Goal: Task Accomplishment & Management: Complete application form

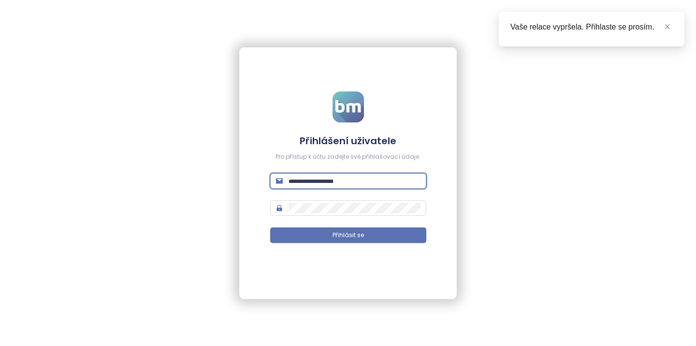
type input "**********"
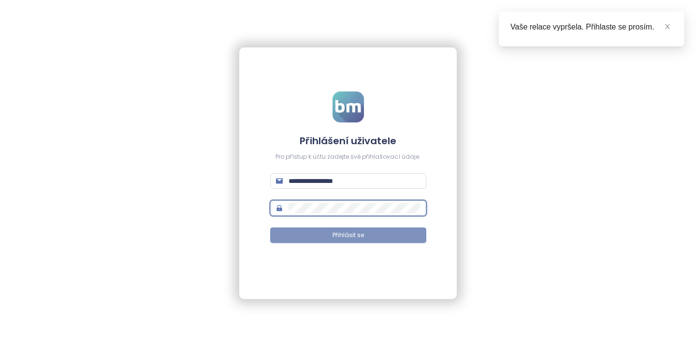
click at [345, 234] on span "Přihlásit se" at bounding box center [348, 235] width 31 height 9
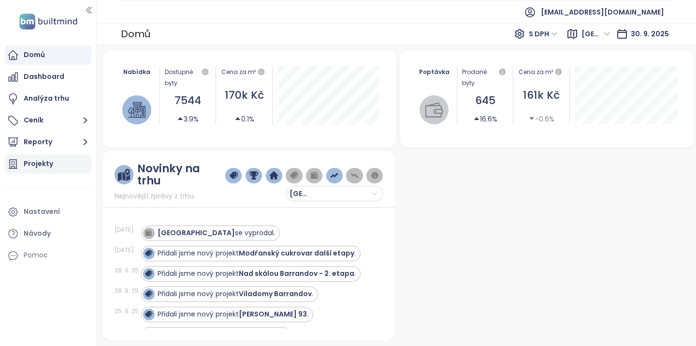
click at [45, 163] on div "Projekty" at bounding box center [38, 164] width 29 height 12
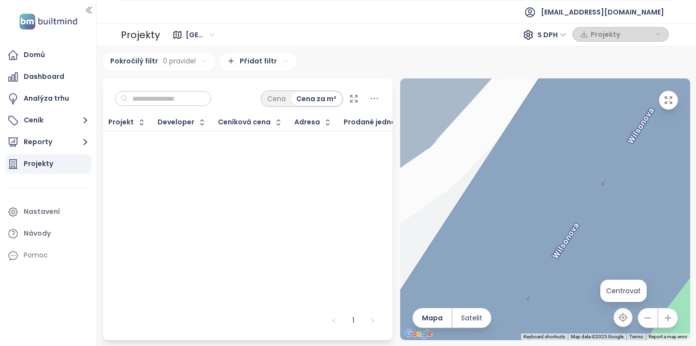
click at [645, 323] on button "button" at bounding box center [647, 317] width 19 height 19
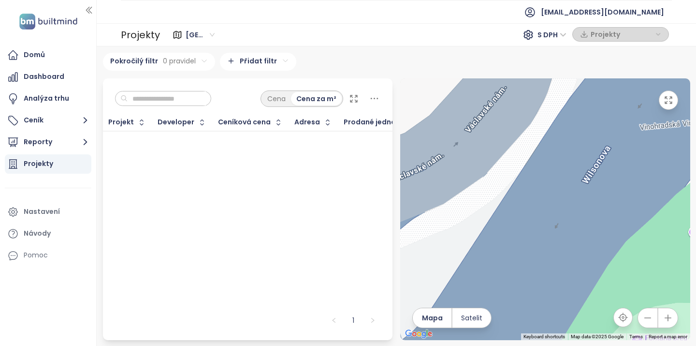
click at [645, 323] on button "button" at bounding box center [647, 317] width 19 height 19
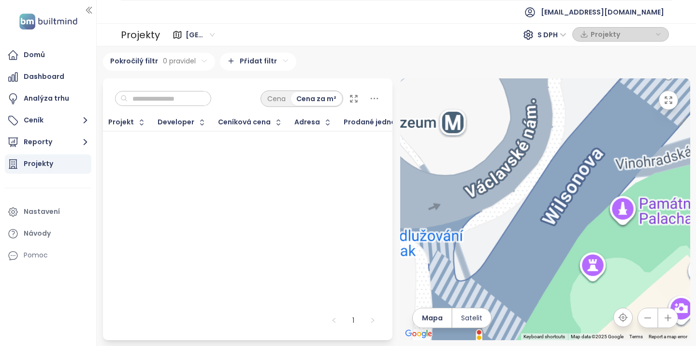
click at [645, 323] on button "button" at bounding box center [647, 317] width 19 height 19
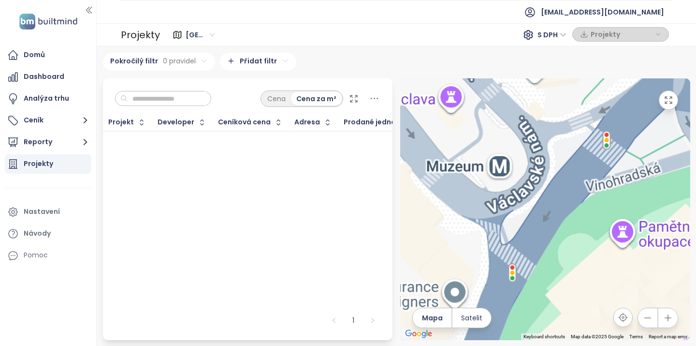
click at [645, 323] on button "button" at bounding box center [647, 317] width 19 height 19
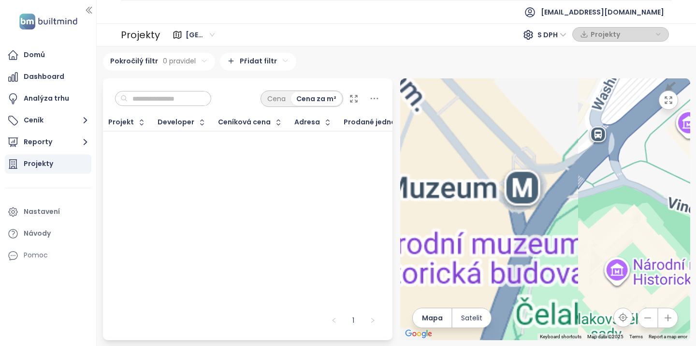
click at [645, 323] on button "button" at bounding box center [647, 317] width 19 height 19
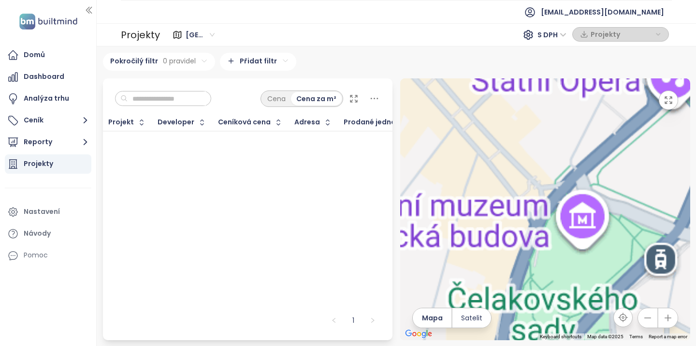
click at [645, 323] on button "button" at bounding box center [647, 317] width 19 height 19
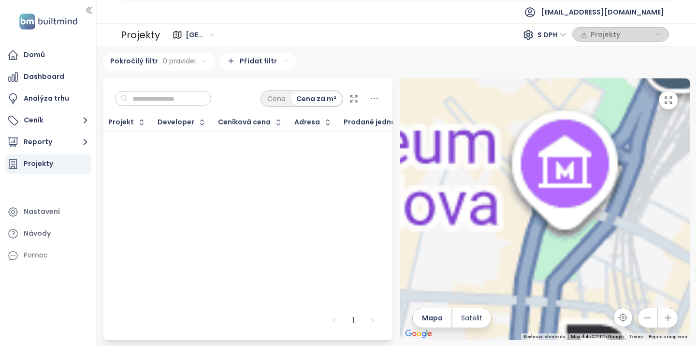
click at [645, 323] on button "button" at bounding box center [647, 317] width 19 height 19
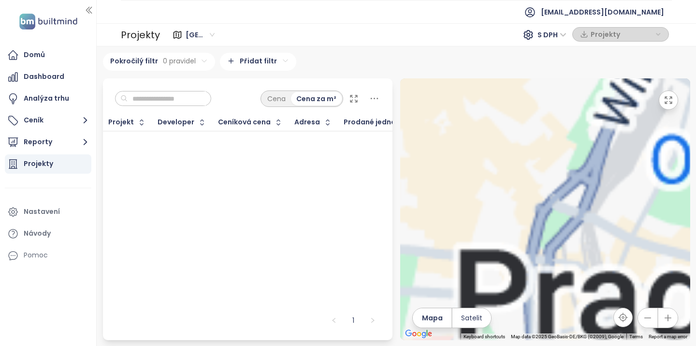
click at [645, 323] on button "button" at bounding box center [647, 317] width 19 height 19
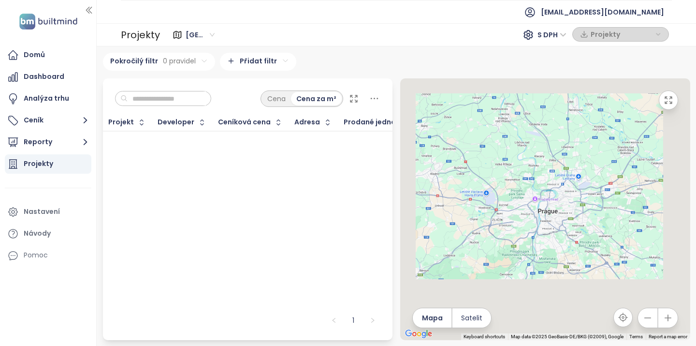
click at [645, 323] on button "button" at bounding box center [647, 317] width 19 height 19
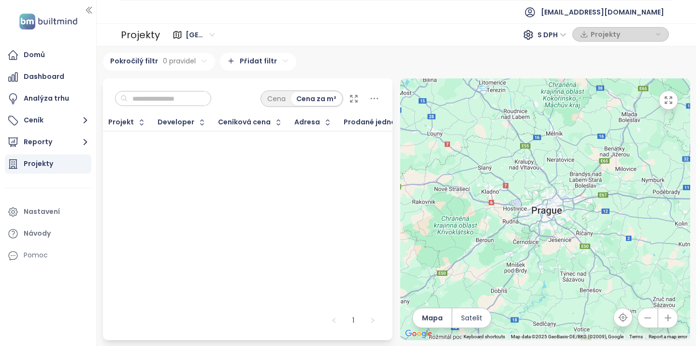
click at [668, 314] on icon "button" at bounding box center [668, 318] width 10 height 10
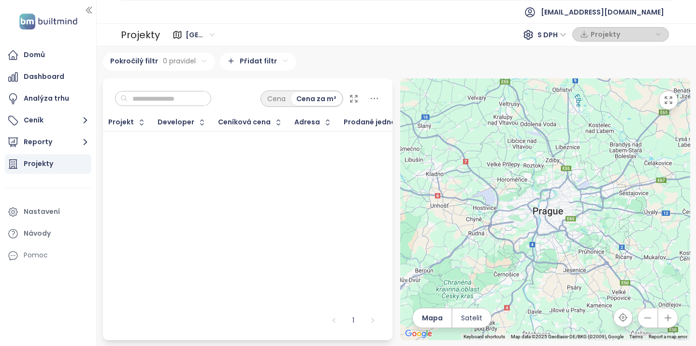
click at [668, 314] on icon "button" at bounding box center [668, 318] width 10 height 10
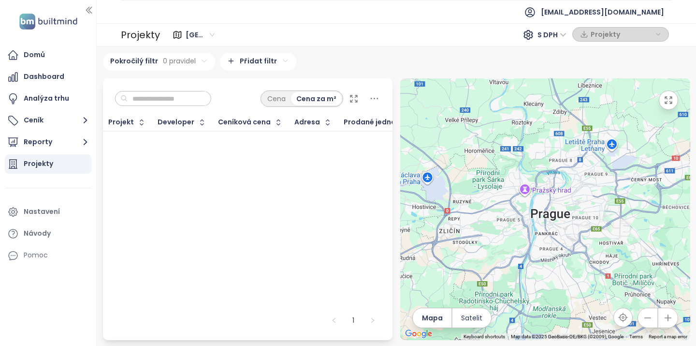
click at [667, 101] on icon "button" at bounding box center [669, 100] width 10 height 10
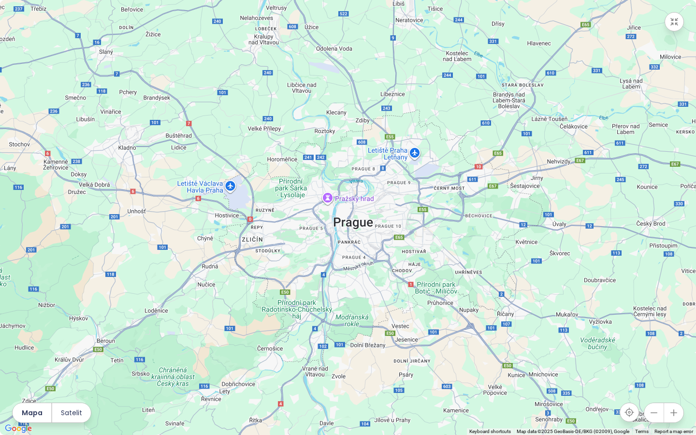
click at [349, 234] on div at bounding box center [348, 217] width 696 height 435
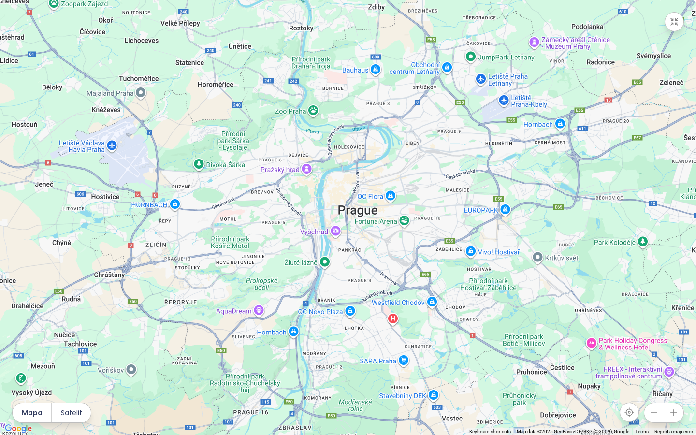
click at [671, 21] on icon "button" at bounding box center [675, 22] width 10 height 10
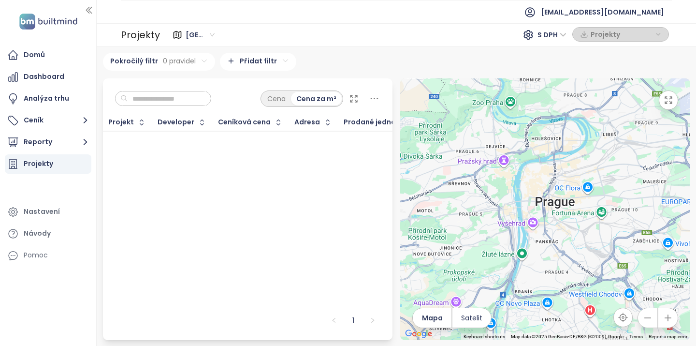
click at [176, 91] on input "text" at bounding box center [167, 98] width 78 height 15
click at [262, 105] on div "Cena" at bounding box center [276, 99] width 29 height 14
click at [264, 58] on html "Domů Dashboard Analýza trhu Ceník Reporty Projekty Nastavení Návody Pomoc kapra…" at bounding box center [348, 173] width 696 height 346
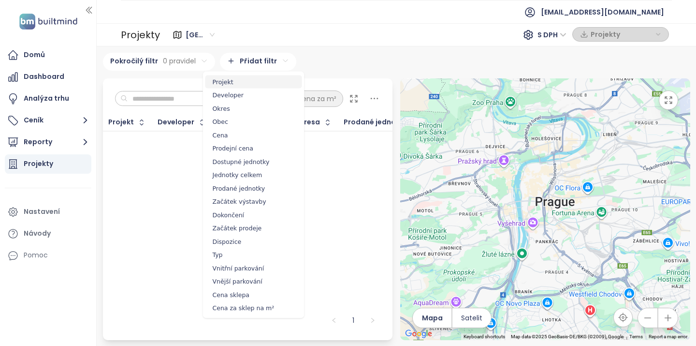
click at [226, 82] on span "Projekt" at bounding box center [254, 82] width 97 height 14
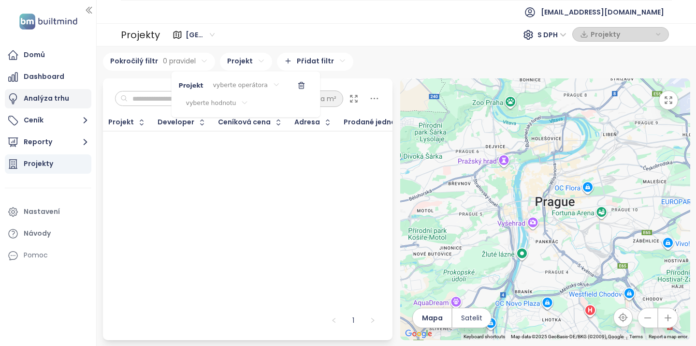
click at [41, 105] on html "Domů Dashboard Analýza trhu Ceník Reporty Projekty Nastavení Návody Pomoc kapra…" at bounding box center [348, 173] width 696 height 346
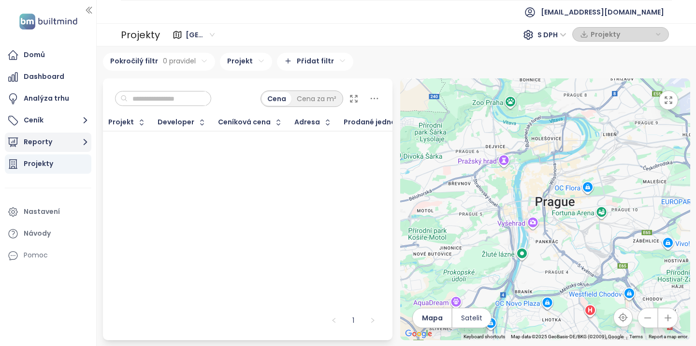
click at [32, 144] on button "Reporty" at bounding box center [48, 142] width 87 height 19
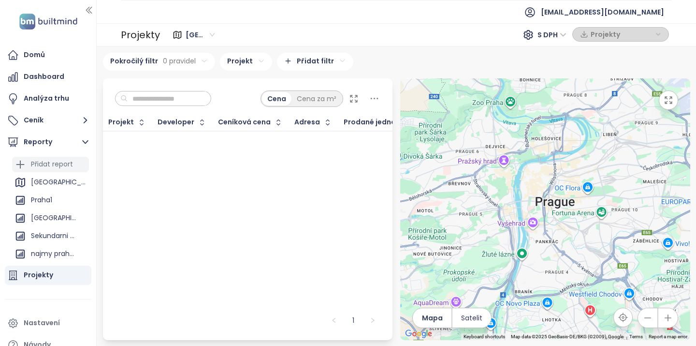
click at [42, 164] on div "Přidat report" at bounding box center [52, 164] width 42 height 12
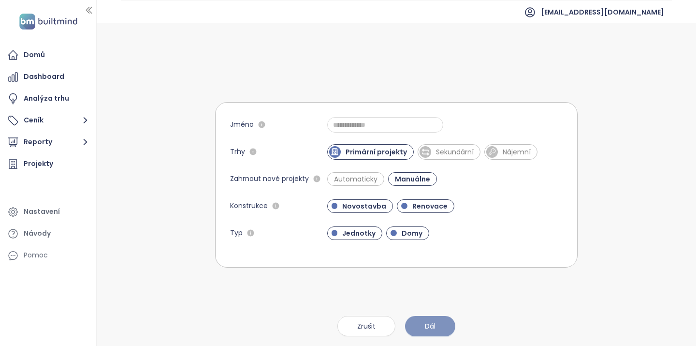
click at [431, 319] on button "Dál" at bounding box center [430, 326] width 50 height 20
click at [351, 126] on input "Jméno" at bounding box center [385, 124] width 116 height 15
type input "*"
click at [436, 332] on button "Dál" at bounding box center [430, 326] width 50 height 20
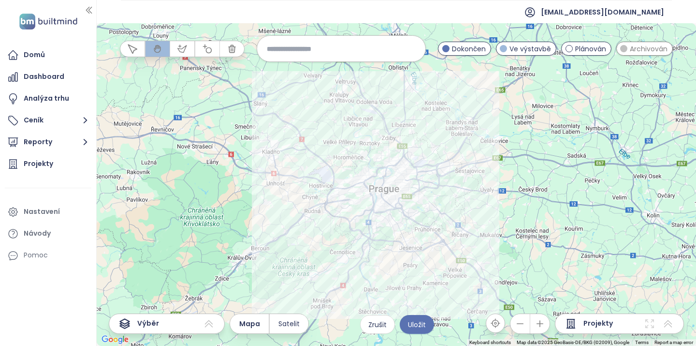
click at [405, 233] on div at bounding box center [397, 184] width 600 height 323
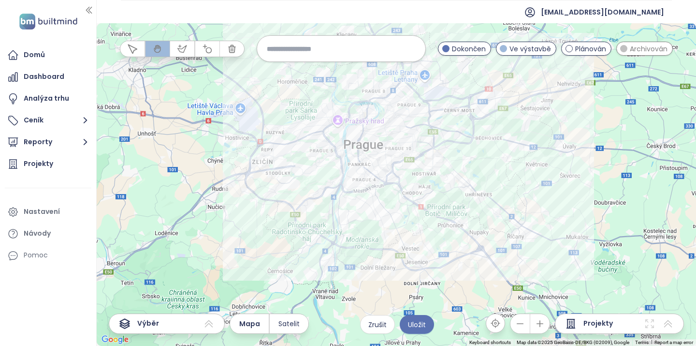
click at [383, 241] on div at bounding box center [397, 184] width 600 height 323
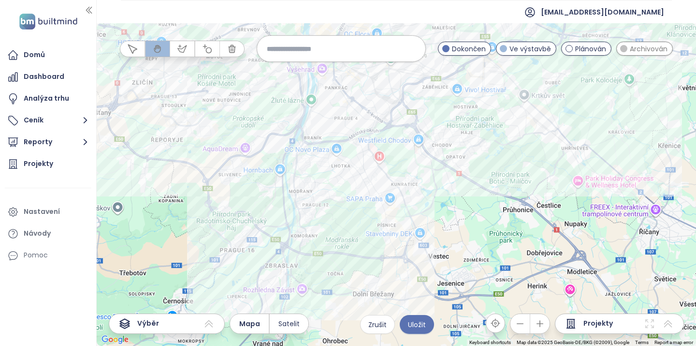
click at [410, 172] on div at bounding box center [397, 184] width 600 height 323
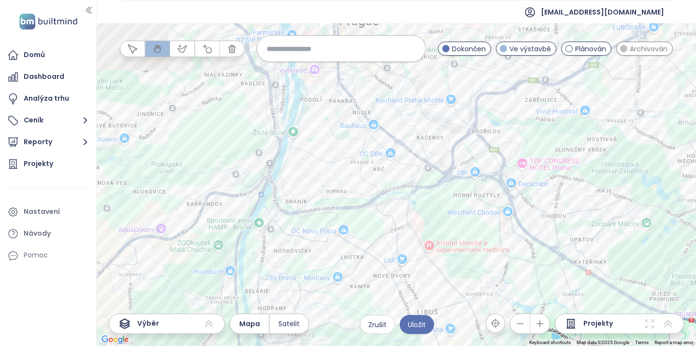
drag, startPoint x: 366, startPoint y: 150, endPoint x: 449, endPoint y: 250, distance: 129.8
click at [449, 250] on div at bounding box center [397, 184] width 600 height 323
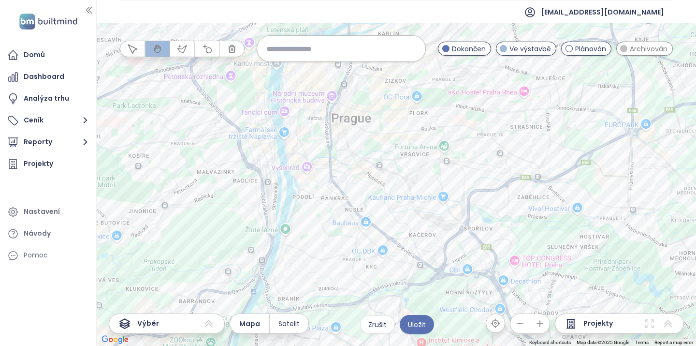
drag, startPoint x: 327, startPoint y: 184, endPoint x: 318, endPoint y: 281, distance: 98.1
click at [318, 281] on div at bounding box center [397, 184] width 600 height 323
click at [308, 238] on div "Rezidence Dvorce Kliknutím otevřete Dvojitým kliknutím zahrnete" at bounding box center [397, 184] width 600 height 323
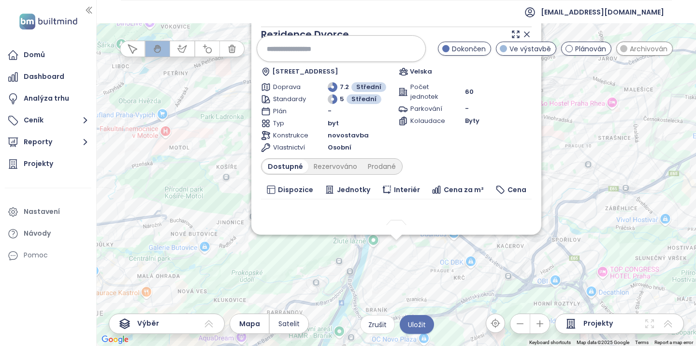
click at [410, 71] on span "Velska" at bounding box center [421, 72] width 22 height 10
click at [399, 73] on icon at bounding box center [404, 72] width 10 height 10
click at [305, 278] on div "Zahrnout Rezidence Dvorce Plánován Dvorecká 342/17, 147 00 Praha 4-Podolí, Czec…" at bounding box center [397, 184] width 600 height 323
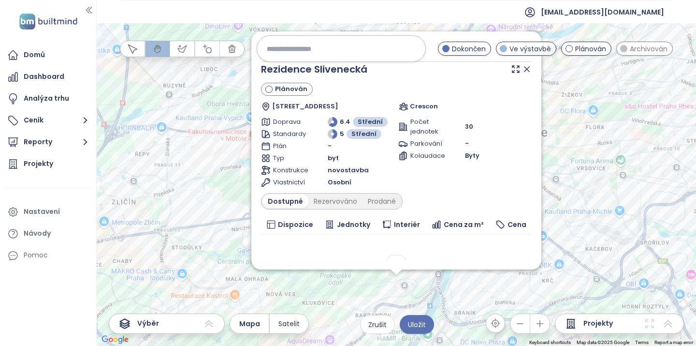
drag, startPoint x: 592, startPoint y: 206, endPoint x: 592, endPoint y: 319, distance: 112.7
click at [592, 319] on div "← Move left → Move right ↑ Move up ↓ Move down + Zoom in - Zoom out Home Jump l…" at bounding box center [397, 184] width 600 height 323
click at [523, 66] on icon at bounding box center [528, 69] width 10 height 10
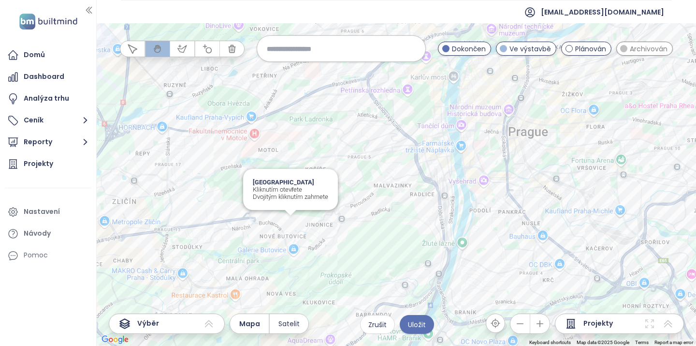
click at [274, 182] on span "Astral Tower" at bounding box center [290, 181] width 75 height 7
click at [280, 181] on span "Astral Tower" at bounding box center [290, 181] width 75 height 7
click at [295, 198] on div "Dvojitým kliknutím zahrnete" at bounding box center [290, 196] width 75 height 7
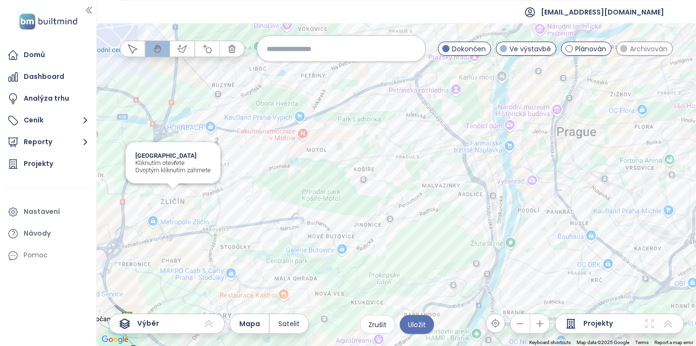
click at [172, 194] on div "Nový Zličín Kliknutím otevřete Dvojitým kliknutím zahrnete" at bounding box center [397, 184] width 600 height 323
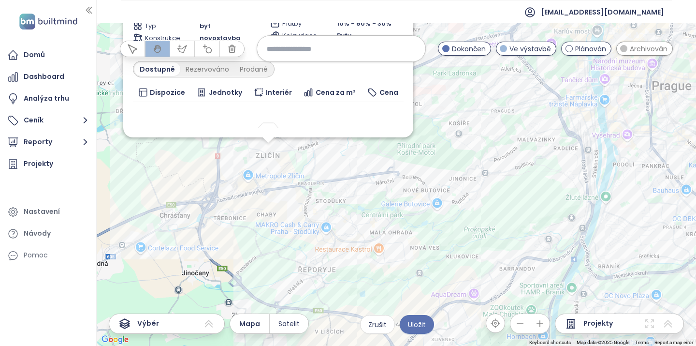
drag, startPoint x: 575, startPoint y: 195, endPoint x: 333, endPoint y: 182, distance: 243.1
click at [333, 182] on div "Zahrnout Nový Zličín Plánován Na Radosti 424/41, 155 21 Zličín, Czechia CENTRAL…" at bounding box center [397, 184] width 600 height 323
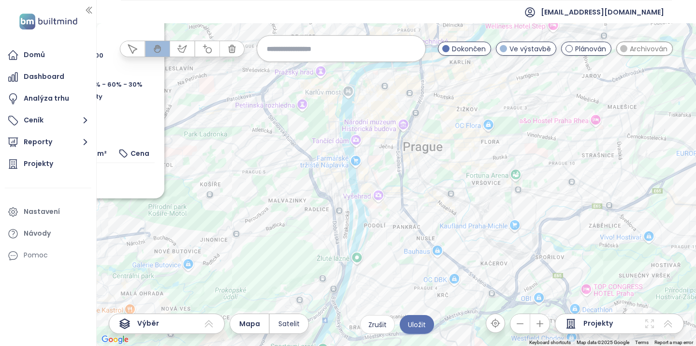
drag, startPoint x: 571, startPoint y: 163, endPoint x: 434, endPoint y: 215, distance: 145.9
click at [434, 216] on div "Zahrnout Nový Zličín Plánován Na Radosti 424/41, 155 21 Zličín, Czechia CENTRAL…" at bounding box center [397, 184] width 600 height 323
click at [498, 151] on div "Zahrnout Nový Zličín Plánován Na Radosti 424/41, 155 21 Zličín, Czechia CENTRAL…" at bounding box center [397, 184] width 600 height 323
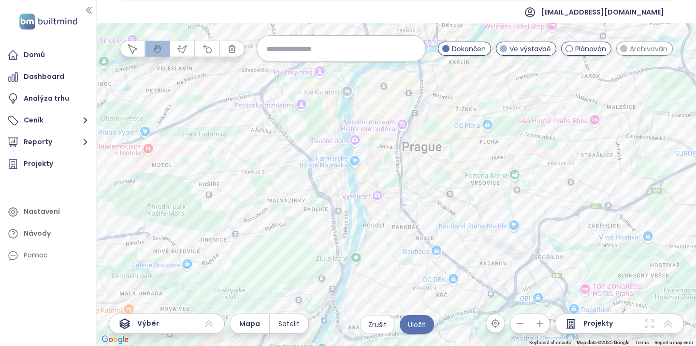
click at [498, 151] on div at bounding box center [397, 184] width 600 height 323
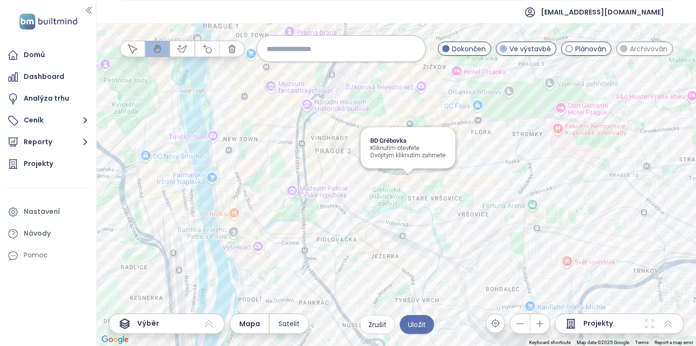
click at [407, 177] on div "BD Grébovka Kliknutím otevřete Dvojitým kliknutím zahrnete" at bounding box center [397, 184] width 600 height 323
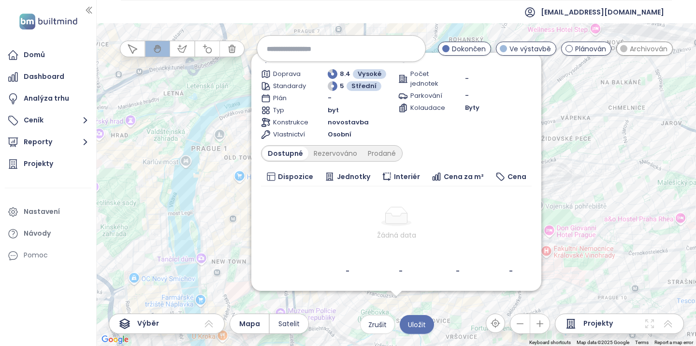
scroll to position [69, 0]
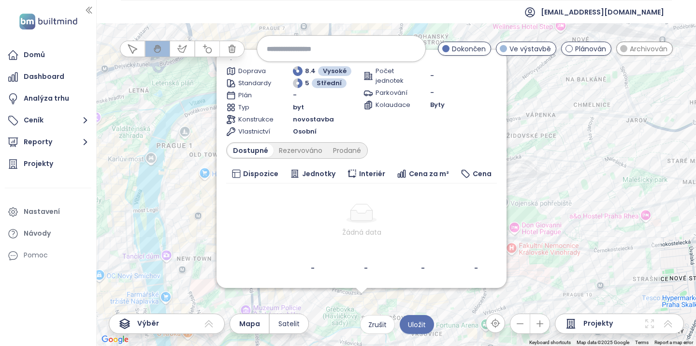
drag, startPoint x: 607, startPoint y: 260, endPoint x: 572, endPoint y: 255, distance: 35.6
click at [572, 255] on div "Zahrnout BD Grébovka Plánován Košická 150/9, 101 00 Praha 10-Vršovice, Czechia …" at bounding box center [397, 184] width 600 height 323
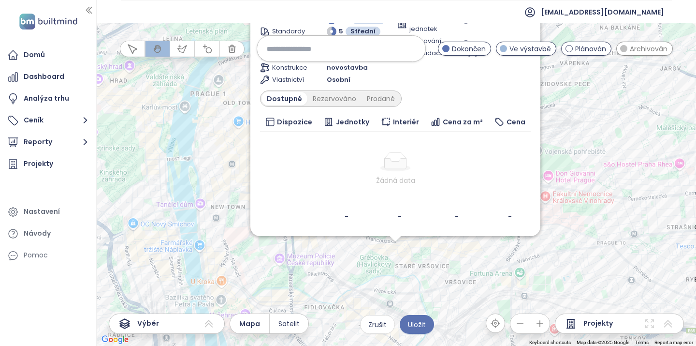
drag, startPoint x: 556, startPoint y: 221, endPoint x: 597, endPoint y: 161, distance: 73.8
click at [597, 161] on div "Zahrnout BD Grébovka Plánován Košická 150/9, 101 00 Praha 10-Vršovice, Czechia …" at bounding box center [397, 184] width 600 height 323
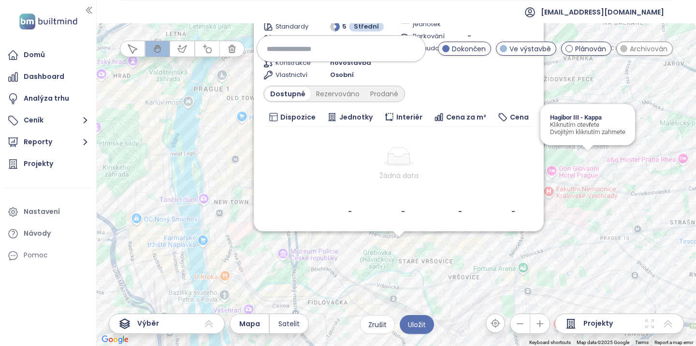
click at [588, 157] on div "Zahrnout BD Grébovka Plánován Košická 150/9, 101 00 Praha 10-Vršovice, Czechia …" at bounding box center [397, 184] width 600 height 323
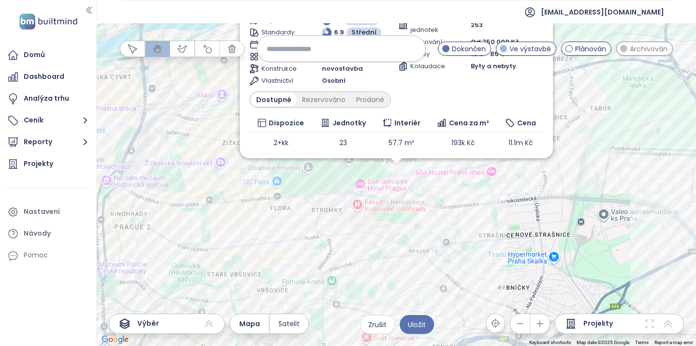
scroll to position [0, 0]
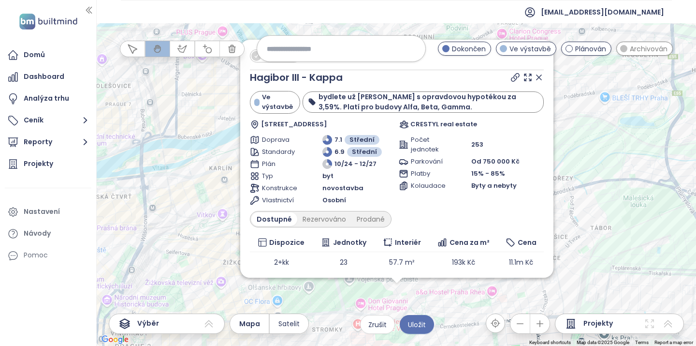
drag, startPoint x: 608, startPoint y: 178, endPoint x: 608, endPoint y: 300, distance: 121.9
click at [608, 300] on div "Zahrnout Hagibor III - Kappa Ve výstavbě bydlete už letos s opravdovou hypotéko…" at bounding box center [397, 184] width 600 height 323
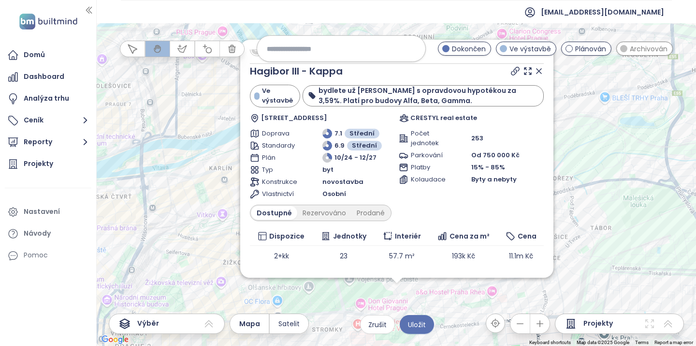
scroll to position [3, 0]
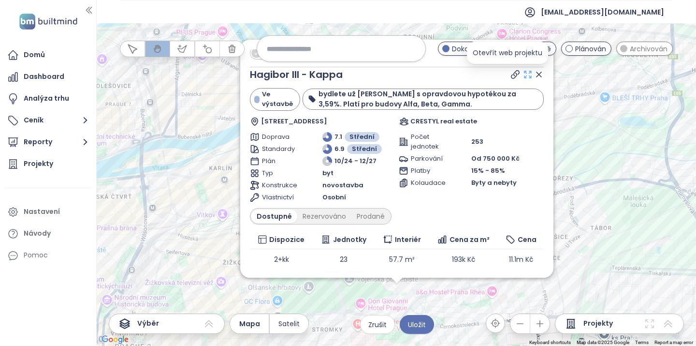
click at [523, 75] on icon at bounding box center [528, 75] width 10 height 10
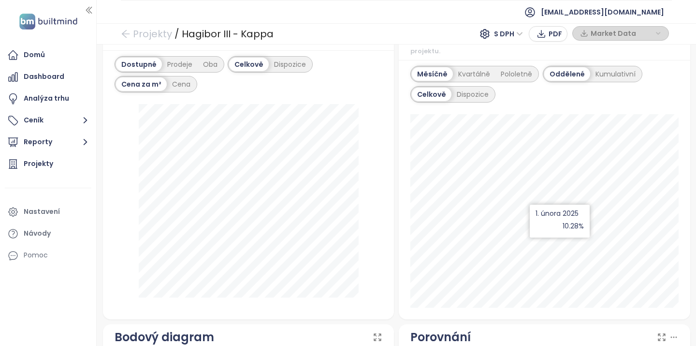
scroll to position [612, 0]
click at [474, 88] on div "Dispozice" at bounding box center [473, 95] width 43 height 14
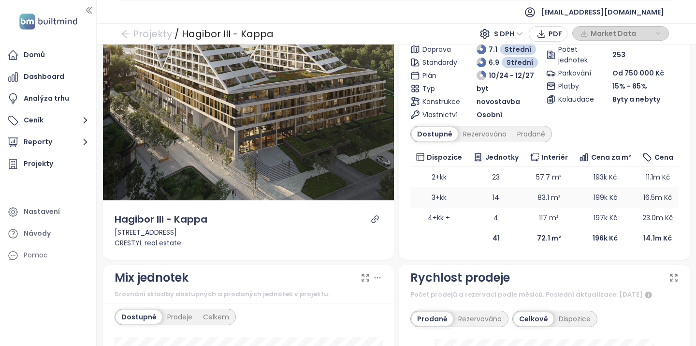
scroll to position [77, 0]
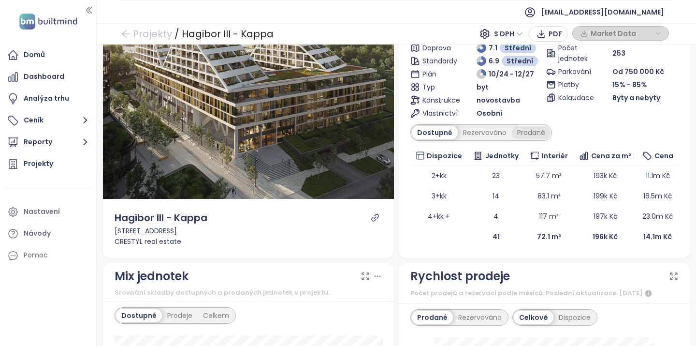
click at [541, 131] on div "Prodané" at bounding box center [531, 133] width 39 height 14
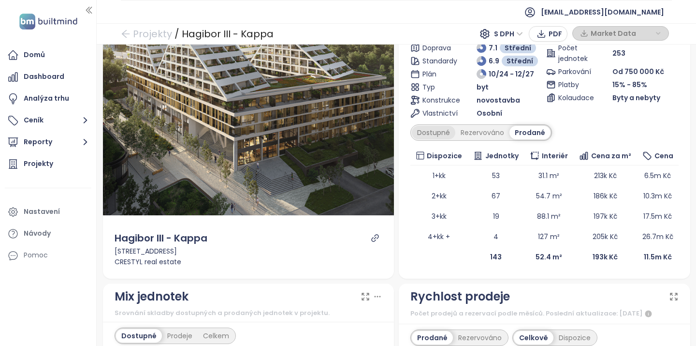
click at [436, 136] on div "Dostupné" at bounding box center [434, 133] width 44 height 14
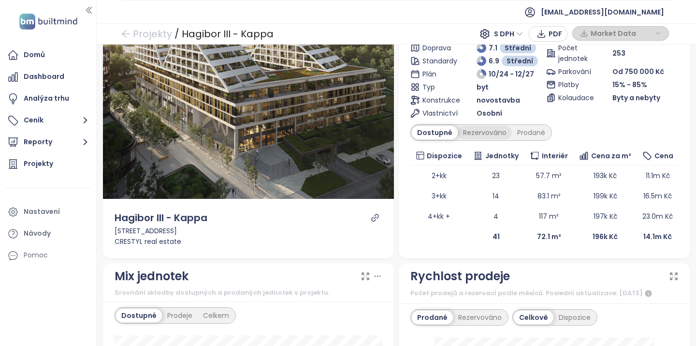
click at [493, 133] on div "Rezervováno" at bounding box center [485, 133] width 54 height 14
